Goal: Find specific page/section: Find specific page/section

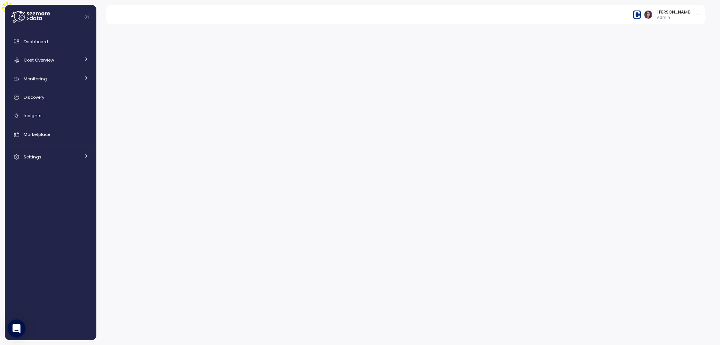
click at [641, 15] on img at bounding box center [637, 14] width 8 height 8
click at [660, 58] on div "Arch Capital Group" at bounding box center [663, 57] width 49 height 7
click at [655, 34] on input at bounding box center [665, 29] width 67 height 9
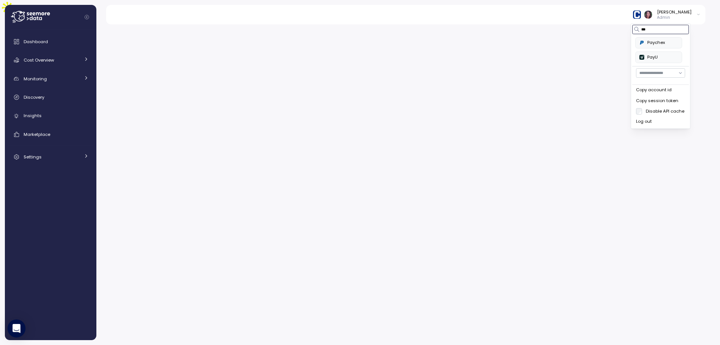
click at [673, 42] on div "Paychex" at bounding box center [658, 42] width 39 height 7
type input "***"
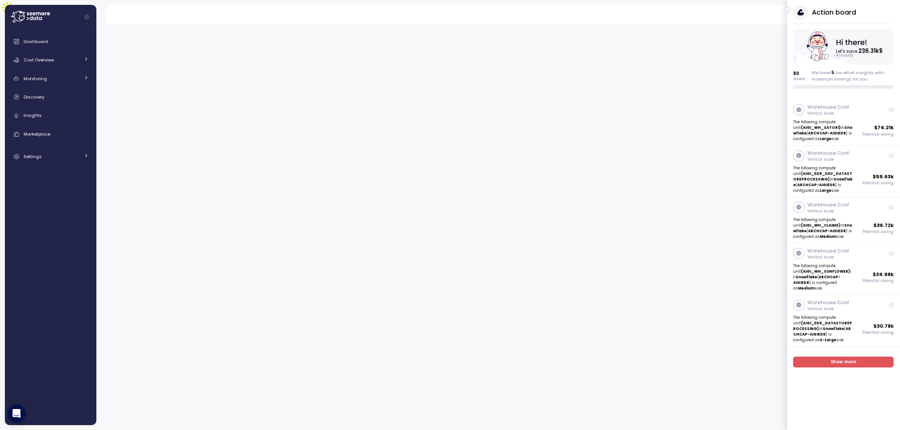
click at [786, 8] on icon "button" at bounding box center [787, 9] width 3 height 9
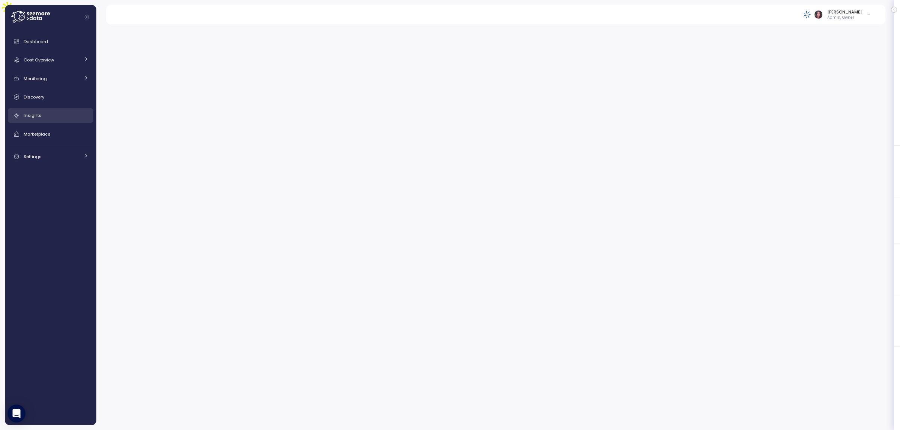
click at [42, 117] on div "Insights" at bounding box center [56, 115] width 65 height 7
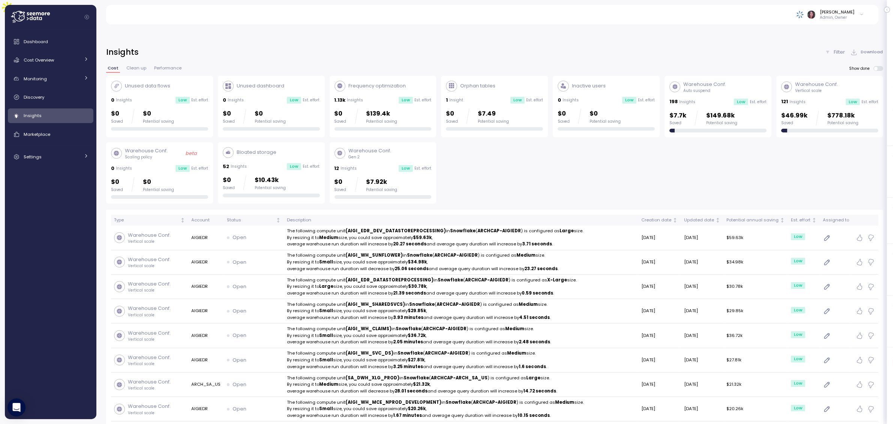
click at [834, 48] on p "Filter" at bounding box center [839, 51] width 11 height 7
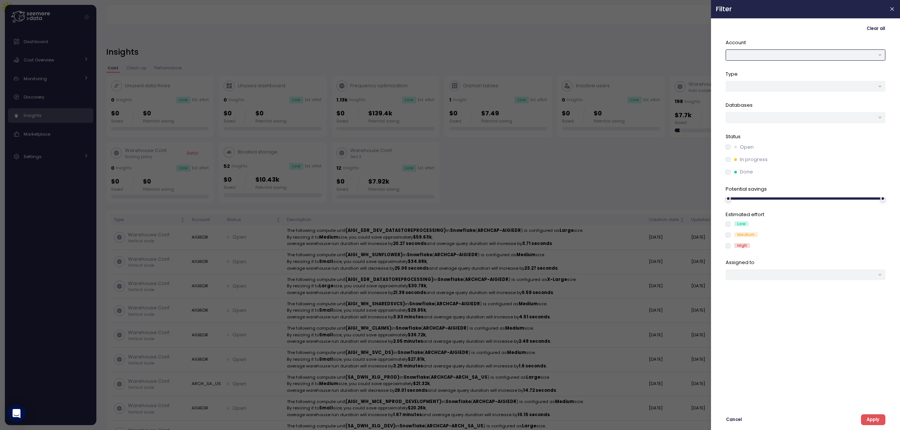
click at [754, 53] on button "button" at bounding box center [806, 54] width 160 height 11
click at [805, 71] on div "AIGIEDR" at bounding box center [803, 70] width 16 height 6
drag, startPoint x: 869, startPoint y: 414, endPoint x: 870, endPoint y: 418, distance: 5.0
click at [869, 414] on div "Clear all Account AIGIEDR Type Databases Status Open In progress Done Potential…" at bounding box center [805, 224] width 179 height 402
drag, startPoint x: 873, startPoint y: 422, endPoint x: 526, endPoint y: 144, distance: 444.3
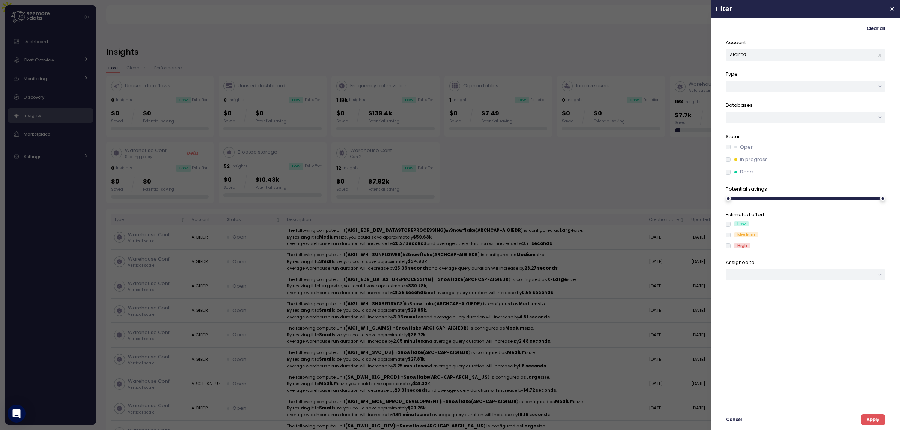
click at [873, 421] on span "Apply" at bounding box center [873, 420] width 13 height 10
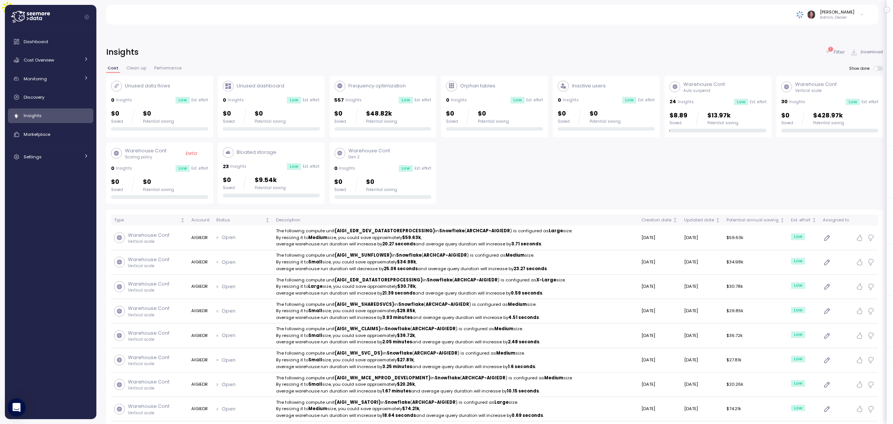
click at [839, 48] on p "Filter" at bounding box center [839, 51] width 11 height 7
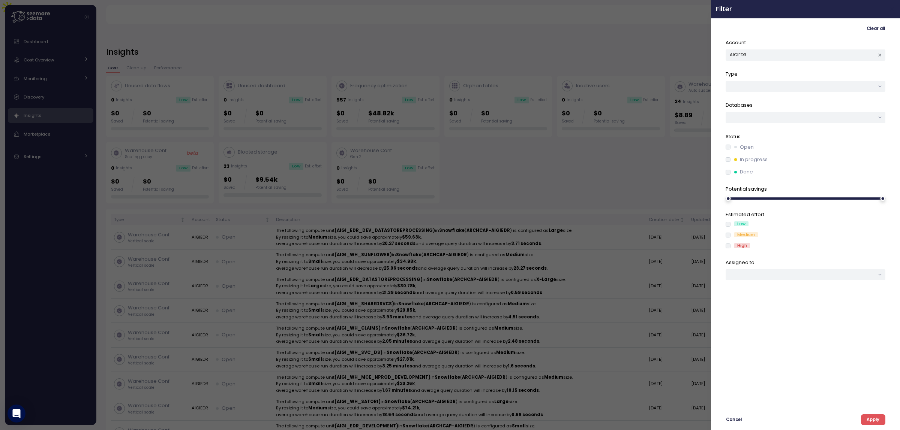
click at [895, 6] on icon "button" at bounding box center [892, 9] width 6 height 6
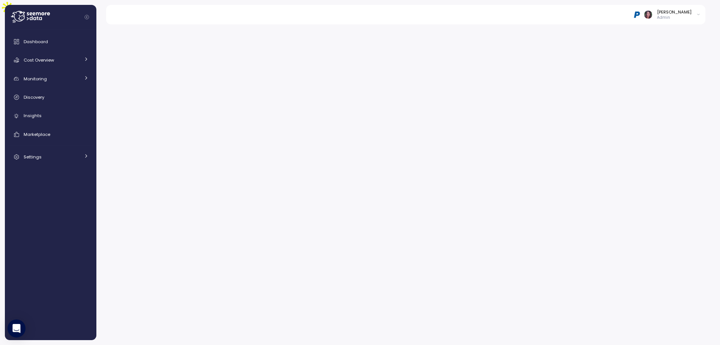
click at [641, 16] on img at bounding box center [637, 14] width 8 height 8
click at [641, 15] on img at bounding box center [637, 14] width 8 height 8
click at [696, 40] on div at bounding box center [694, 41] width 2 height 7
click at [657, 57] on div "Arch Capital Group" at bounding box center [663, 57] width 49 height 7
